Goal: Task Accomplishment & Management: Manage account settings

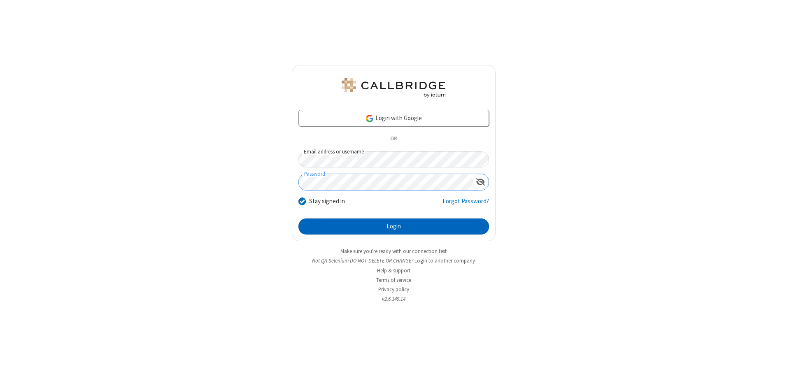
click at [393, 226] on button "Login" at bounding box center [393, 226] width 190 height 16
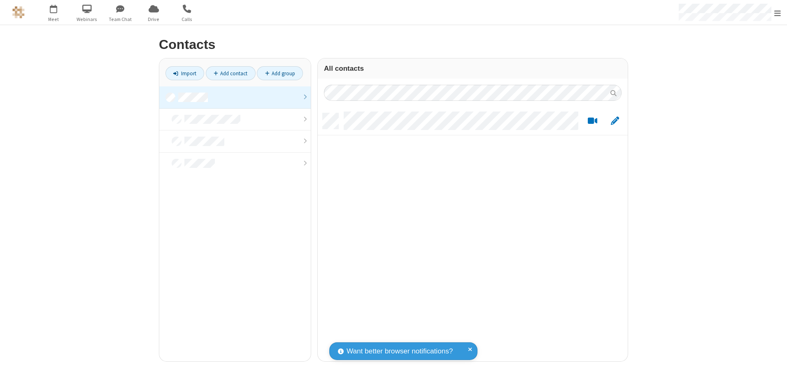
scroll to position [248, 304]
click at [235, 97] on link at bounding box center [234, 97] width 151 height 22
click at [230, 73] on link "Add contact" at bounding box center [231, 73] width 50 height 14
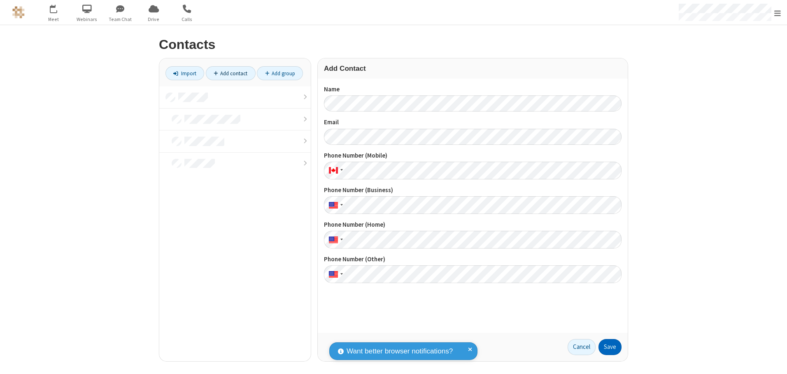
click at [610, 347] on button "Save" at bounding box center [609, 347] width 23 height 16
